Goal: Task Accomplishment & Management: Manage account settings

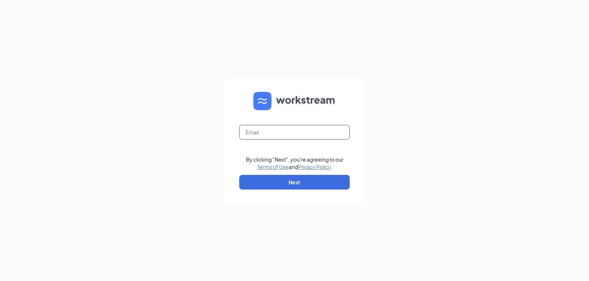
click at [279, 131] on input "text" at bounding box center [294, 132] width 110 height 15
type input "[EMAIL_ADDRESS][DOMAIN_NAME]"
click at [294, 181] on button "Next" at bounding box center [294, 182] width 110 height 15
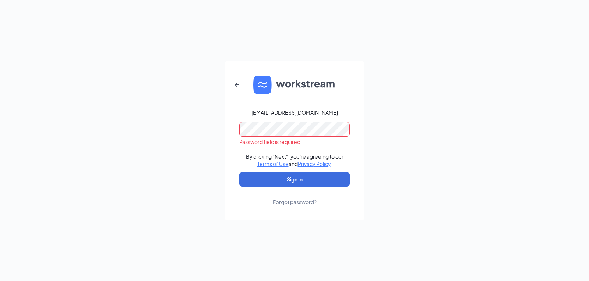
click at [239, 172] on button "Sign In" at bounding box center [294, 179] width 110 height 15
click at [195, 134] on div "[EMAIL_ADDRESS][DOMAIN_NAME] Credential mismatches. By clicking "Next", you're …" at bounding box center [294, 140] width 589 height 281
click at [299, 204] on div "Forgot password?" at bounding box center [295, 202] width 44 height 7
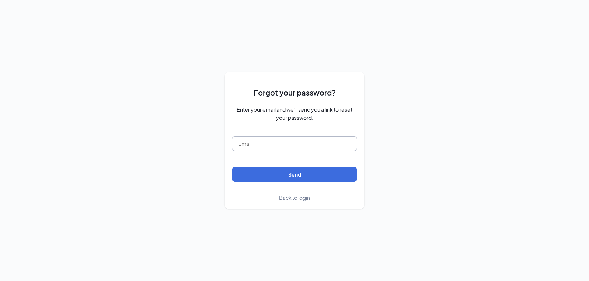
click at [294, 146] on input "text" at bounding box center [294, 143] width 125 height 15
type input "arbys7505@gmail.com"
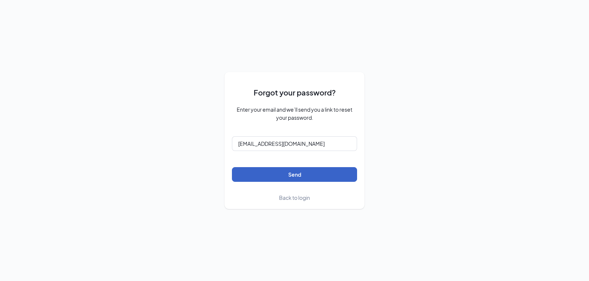
click at [287, 175] on button "Send" at bounding box center [294, 174] width 125 height 15
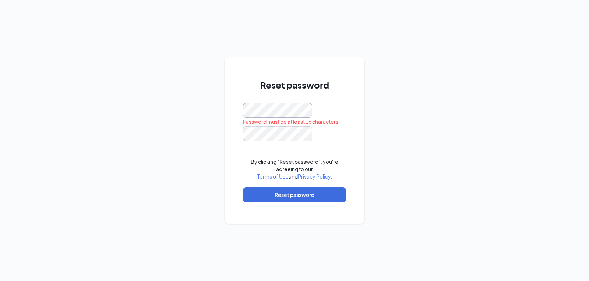
click at [224, 116] on div "Reset password Password must be at least 16 characters By clicking "Reset passw…" at bounding box center [294, 140] width 140 height 167
click at [300, 108] on div "Reset password Password must be at least 16 characters By clicking "Reset passw…" at bounding box center [294, 144] width 103 height 131
drag, startPoint x: 302, startPoint y: 102, endPoint x: 238, endPoint y: 116, distance: 66.0
click at [238, 116] on div "Reset password Password must be at least 16 characters By clicking "Reset passw…" at bounding box center [294, 140] width 140 height 167
click at [333, 108] on div at bounding box center [294, 110] width 103 height 15
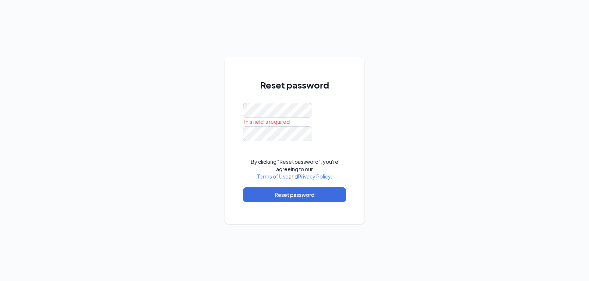
click at [333, 108] on div at bounding box center [294, 110] width 103 height 15
click at [345, 117] on div at bounding box center [294, 110] width 103 height 15
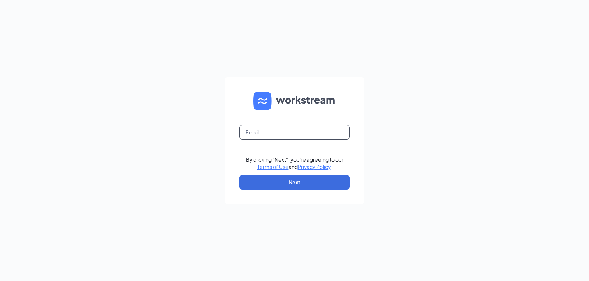
click at [310, 134] on input "text" at bounding box center [294, 132] width 110 height 15
type input "[EMAIL_ADDRESS][DOMAIN_NAME]"
click at [305, 181] on button "Next" at bounding box center [294, 182] width 110 height 15
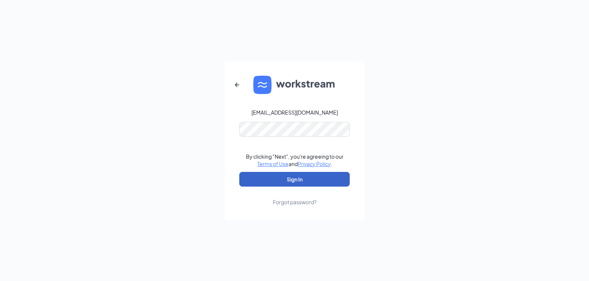
click at [307, 175] on button "Sign In" at bounding box center [294, 179] width 110 height 15
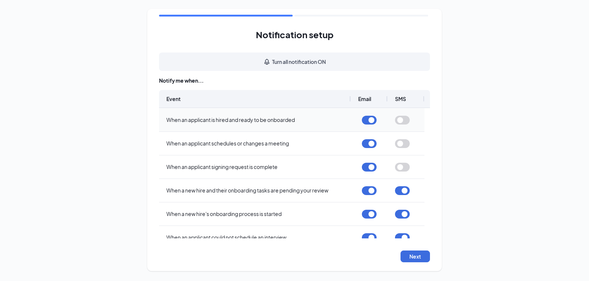
click at [401, 121] on button "button" at bounding box center [402, 120] width 15 height 9
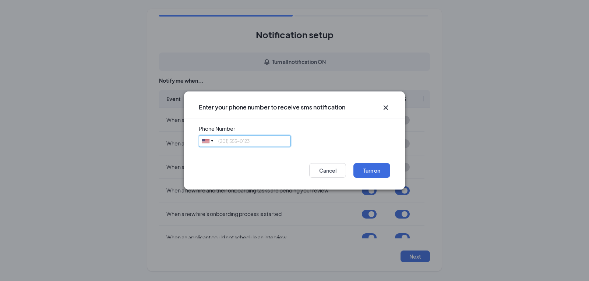
click at [273, 144] on input "tel" at bounding box center [245, 141] width 92 height 12
type input "5172310646"
click at [375, 170] on button "Turn on" at bounding box center [371, 170] width 37 height 15
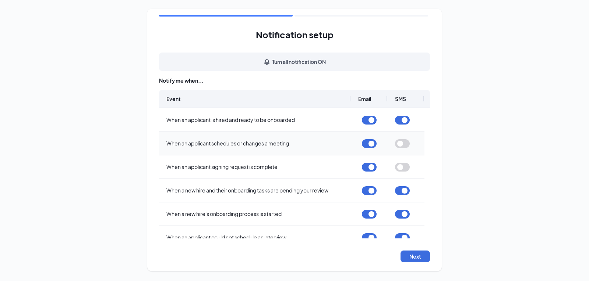
click at [401, 143] on button "button" at bounding box center [402, 143] width 15 height 9
click at [403, 167] on button "button" at bounding box center [402, 167] width 15 height 9
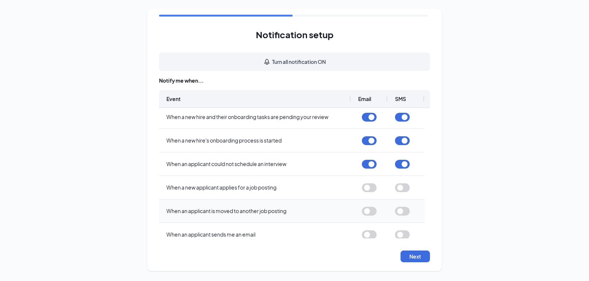
scroll to position [74, 0]
click at [370, 187] on button "button" at bounding box center [369, 188] width 15 height 9
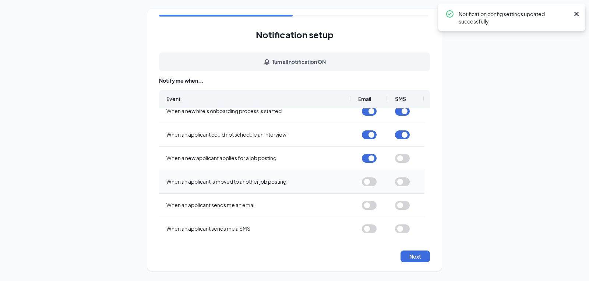
scroll to position [110, 0]
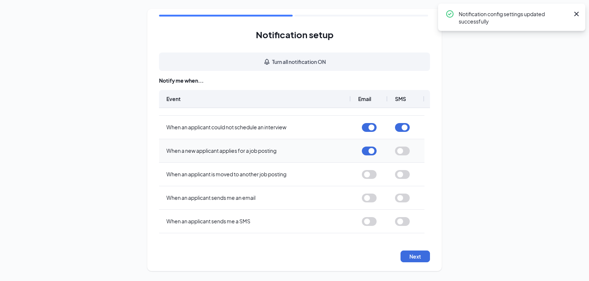
click at [397, 150] on button "button" at bounding box center [402, 151] width 15 height 9
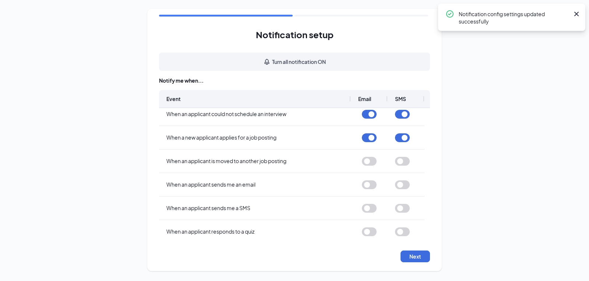
scroll to position [246, 0]
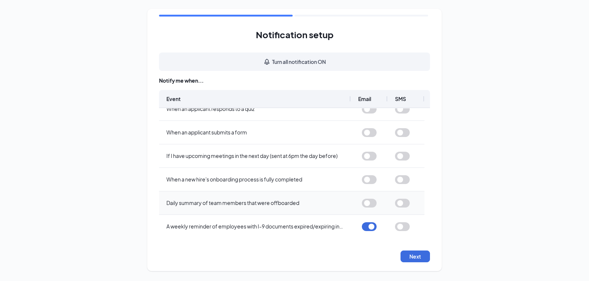
click at [367, 202] on button "button" at bounding box center [369, 203] width 15 height 9
click at [368, 181] on button "button" at bounding box center [369, 179] width 15 height 9
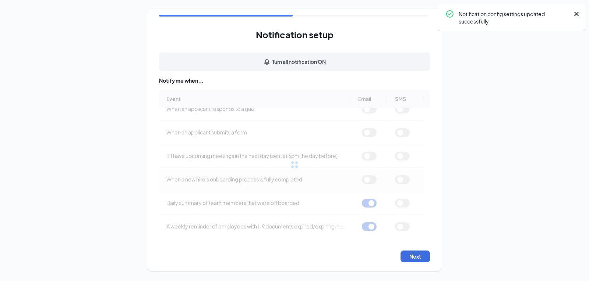
scroll to position [0, 0]
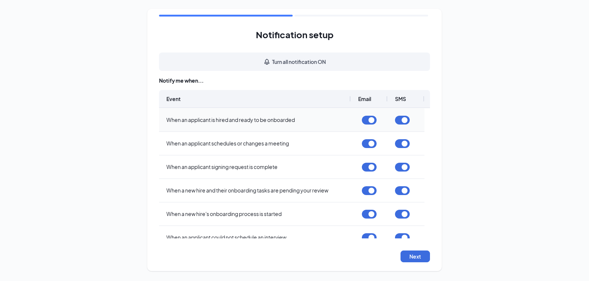
click at [401, 119] on button "button" at bounding box center [402, 120] width 15 height 9
click at [405, 166] on button "button" at bounding box center [402, 167] width 15 height 9
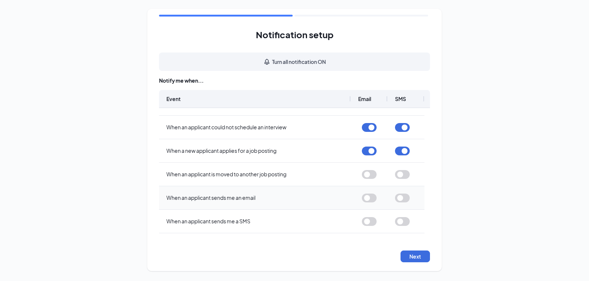
click at [369, 197] on button "button" at bounding box center [369, 198] width 15 height 9
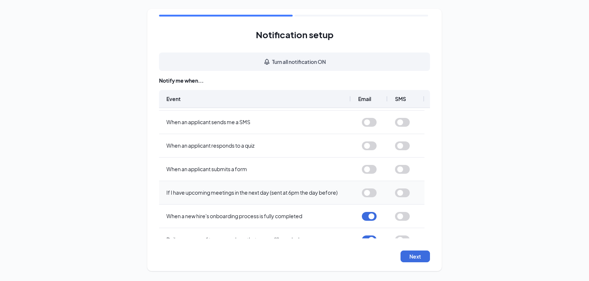
click at [367, 193] on button "button" at bounding box center [369, 193] width 15 height 9
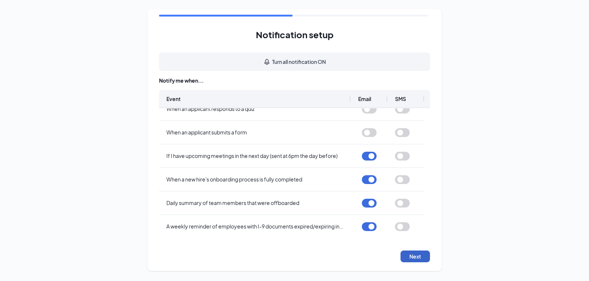
click at [411, 254] on button "Next" at bounding box center [414, 257] width 29 height 12
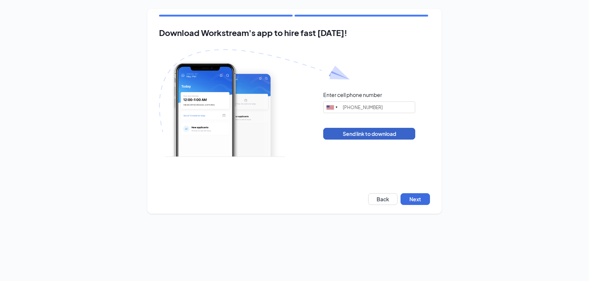
click at [376, 134] on button "Send link to download" at bounding box center [369, 134] width 92 height 12
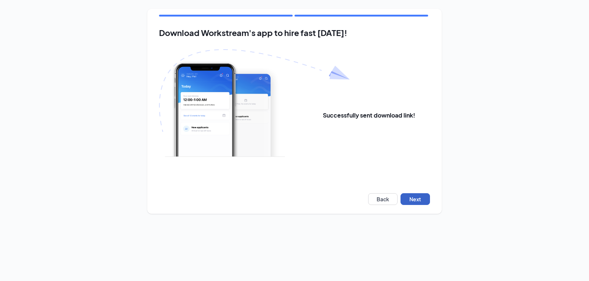
click at [418, 201] on button "Next" at bounding box center [414, 199] width 29 height 12
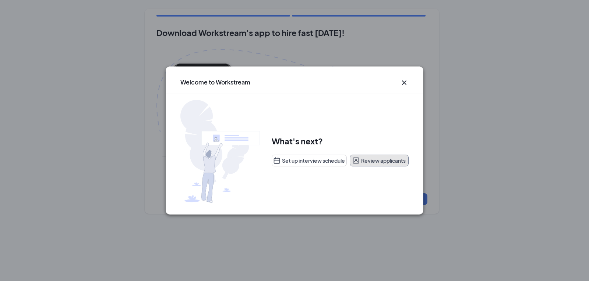
click at [376, 159] on button "Review applicants" at bounding box center [378, 161] width 59 height 12
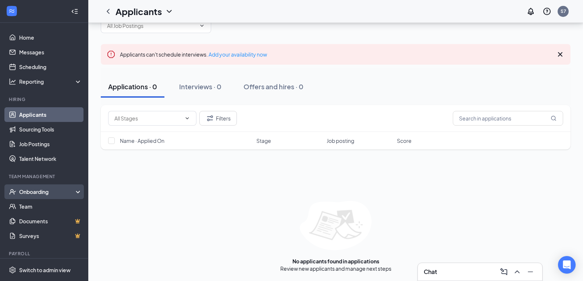
scroll to position [21, 0]
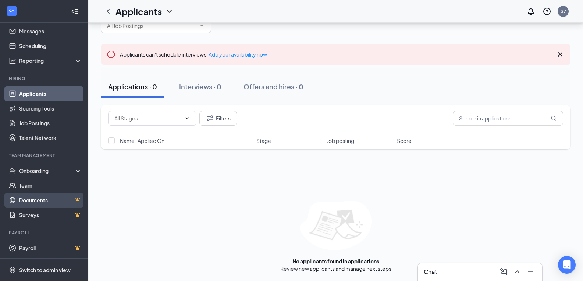
click at [45, 202] on link "Documents" at bounding box center [50, 200] width 63 height 15
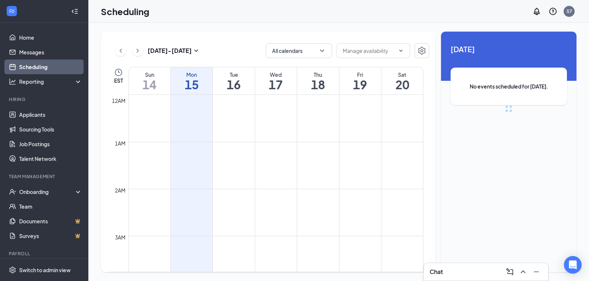
scroll to position [362, 0]
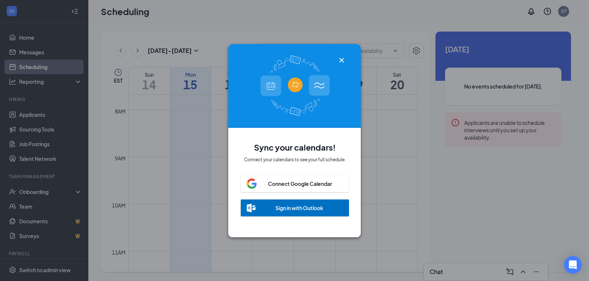
click at [340, 58] on icon "Cross" at bounding box center [341, 60] width 4 height 4
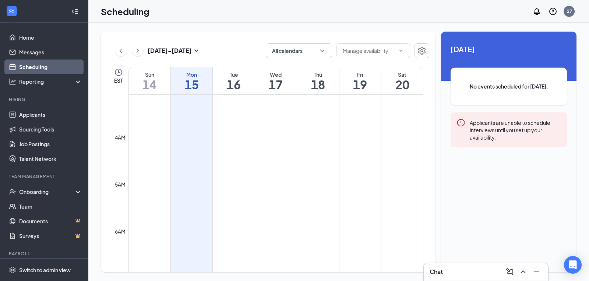
scroll to position [0, 0]
click at [539, 274] on icon "Minimize" at bounding box center [536, 272] width 9 height 9
